Goal: Information Seeking & Learning: Learn about a topic

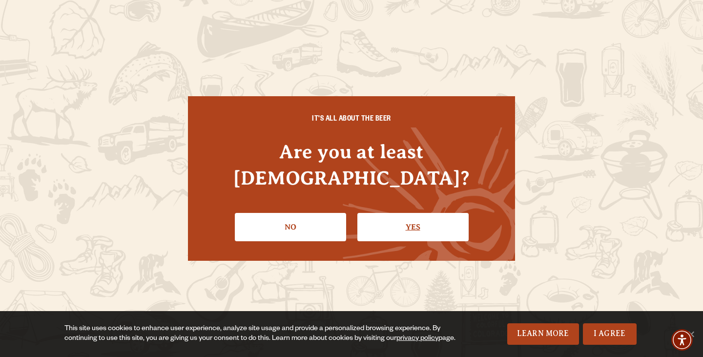
click at [420, 214] on link "Yes" at bounding box center [412, 227] width 111 height 28
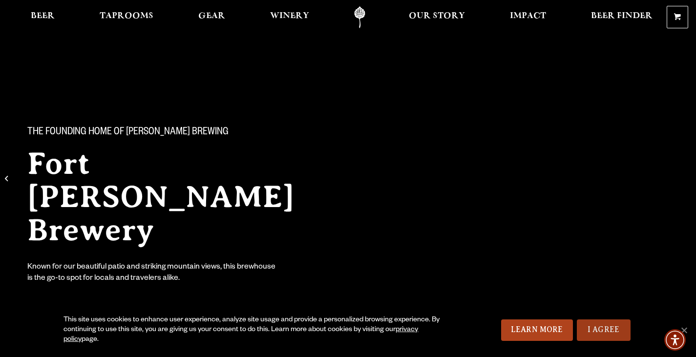
click at [604, 325] on link "I Agree" at bounding box center [603, 329] width 54 height 21
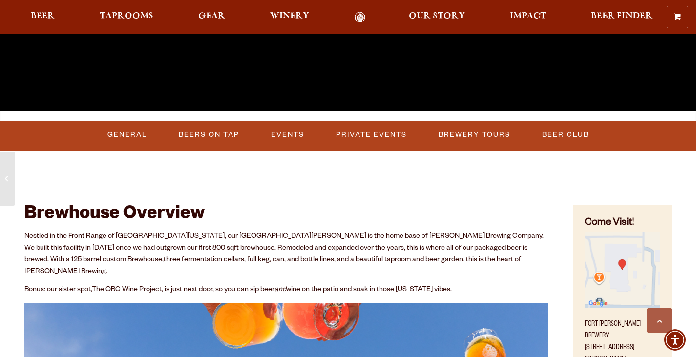
scroll to position [244, 0]
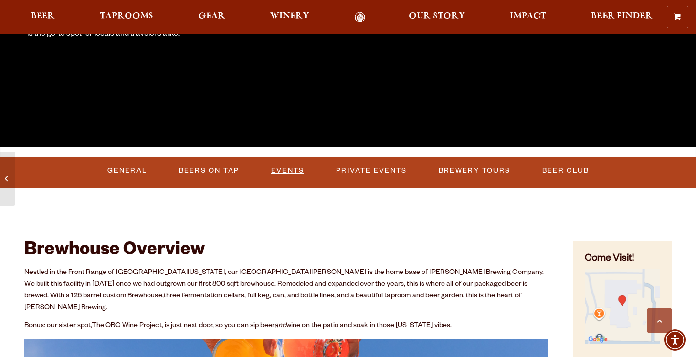
click at [284, 168] on link "Events" at bounding box center [287, 171] width 41 height 22
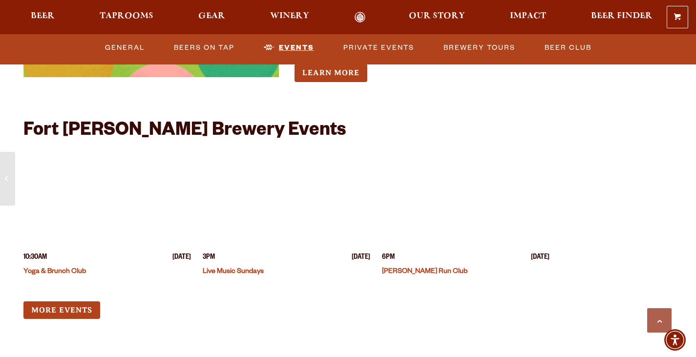
scroll to position [3695, 0]
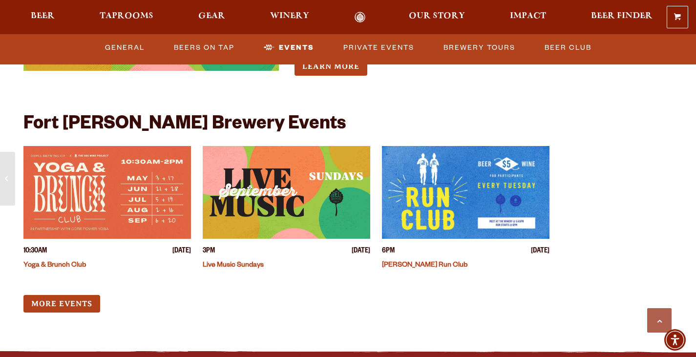
click at [232, 262] on link "Live Music Sundays" at bounding box center [233, 266] width 61 height 8
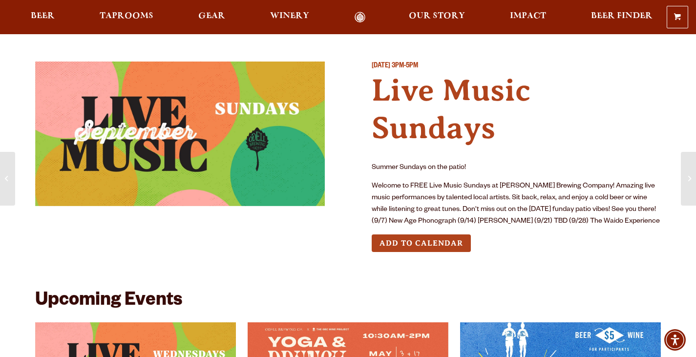
scroll to position [49, 0]
